Goal: Navigation & Orientation: Find specific page/section

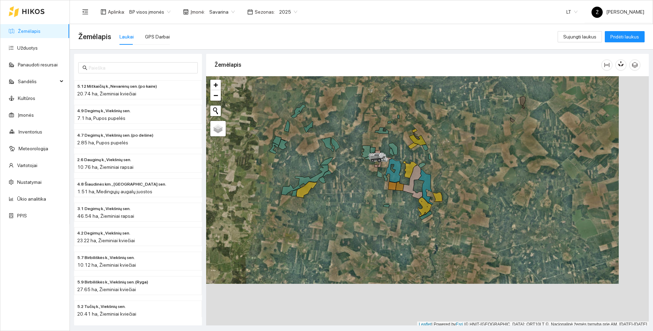
click at [227, 17] on div "Aplinka : BP visos įmonės Įmonė : Savarina Sezonas : 2025" at bounding box center [189, 12] width 223 height 14
click at [227, 11] on span "Savarina" at bounding box center [222, 12] width 26 height 10
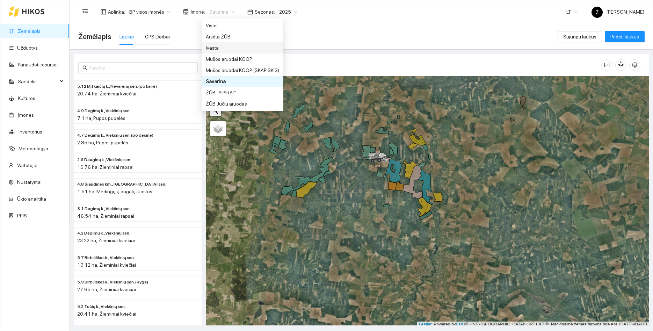
click at [214, 45] on div "Ivasta" at bounding box center [242, 48] width 73 height 8
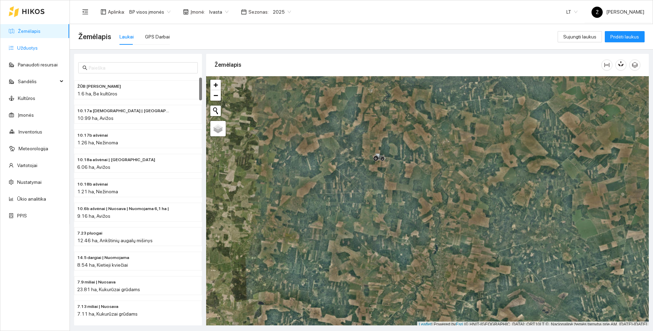
click at [38, 51] on link "Užduotys" at bounding box center [27, 48] width 21 height 6
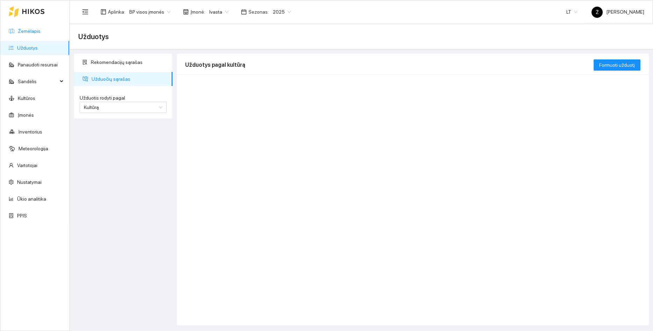
click at [34, 34] on link "Žemėlapis" at bounding box center [29, 31] width 23 height 6
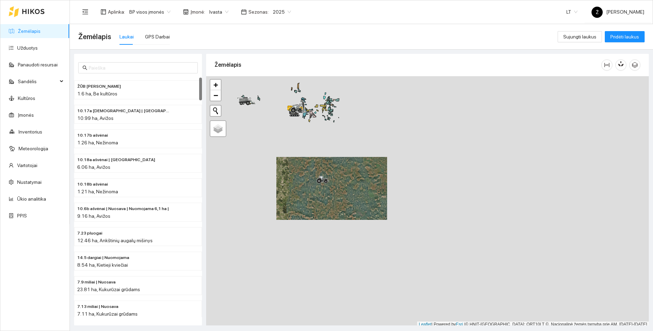
drag, startPoint x: 297, startPoint y: 150, endPoint x: 322, endPoint y: 221, distance: 75.8
click at [322, 222] on div at bounding box center [427, 201] width 443 height 251
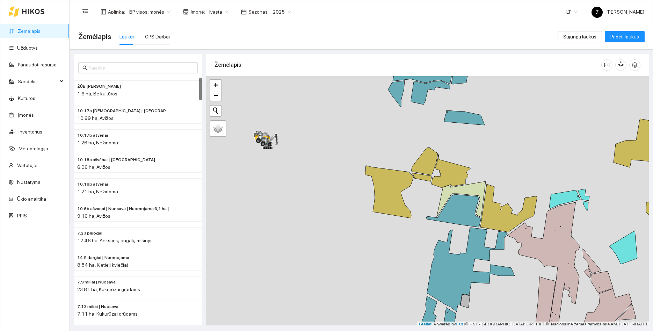
drag, startPoint x: 364, startPoint y: 174, endPoint x: 343, endPoint y: 166, distance: 22.1
click at [343, 166] on div at bounding box center [427, 201] width 443 height 251
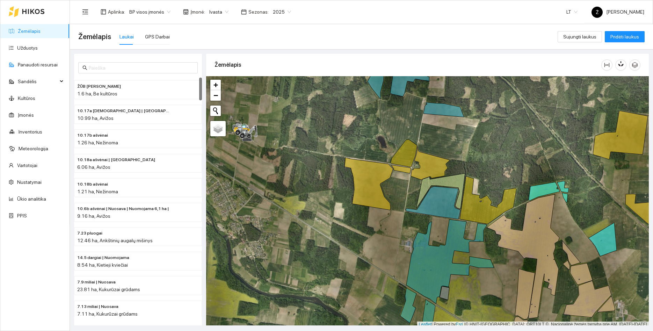
click at [24, 56] on ul "Žemėlapis Užduotys Panaudoti resursai Sandėlis Kultūros Įmonės Inventorius Mete…" at bounding box center [34, 123] width 69 height 201
click at [36, 46] on link "Užduotys" at bounding box center [27, 48] width 21 height 6
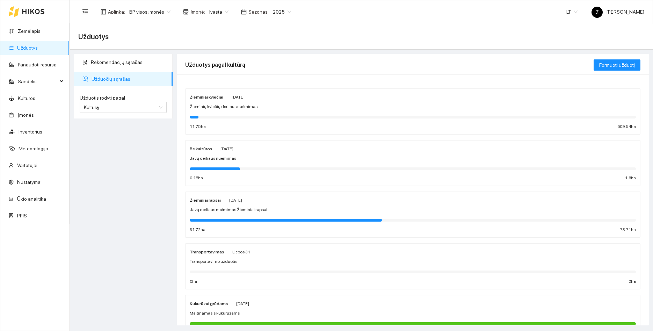
drag, startPoint x: 481, startPoint y: 40, endPoint x: 473, endPoint y: 45, distance: 9.6
click at [481, 38] on div "Užduotys" at bounding box center [361, 37] width 566 height 14
click at [231, 110] on div "Žieminiai kviečiai [DATE] Žieminių kviečių derliaus nuėmimas 11.75 ha 609.54 ha" at bounding box center [413, 111] width 446 height 37
